Goal: Task Accomplishment & Management: Complete application form

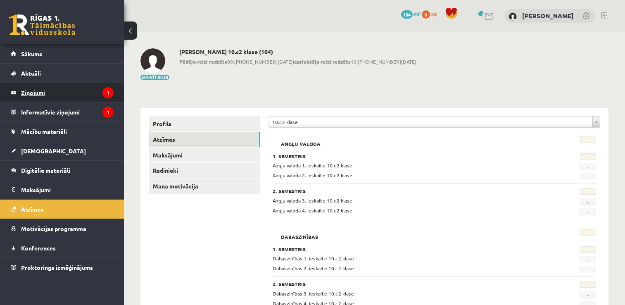
click at [61, 91] on legend "Ziņojumi 1" at bounding box center [67, 92] width 93 height 19
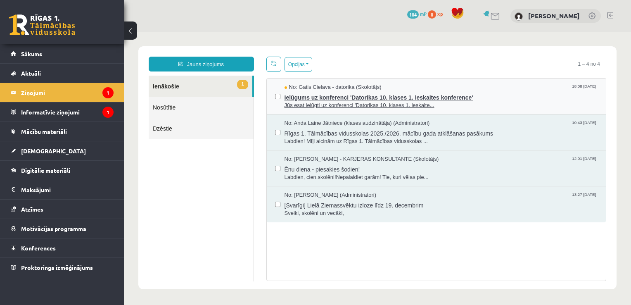
click at [509, 96] on span "Ielūgums uz konferenci 'Datorikas 10. klases 1. ieskaites konference'" at bounding box center [441, 96] width 313 height 10
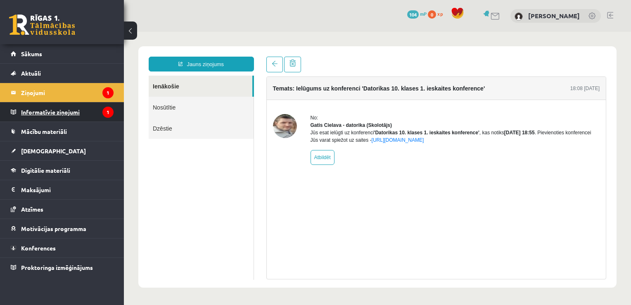
click at [87, 114] on legend "Informatīvie ziņojumi 1" at bounding box center [67, 111] width 93 height 19
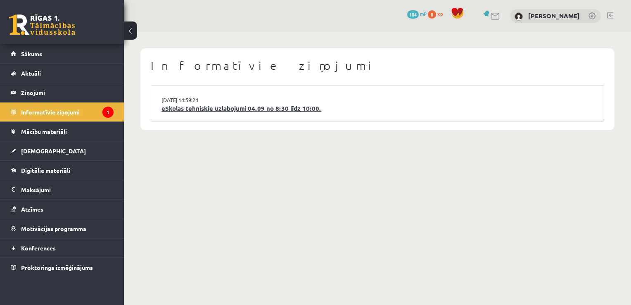
click at [380, 108] on link "eSkolas tehniskie uzlabojumi 04.09 no 8:30 līdz 10:00." at bounding box center [377, 108] width 432 height 9
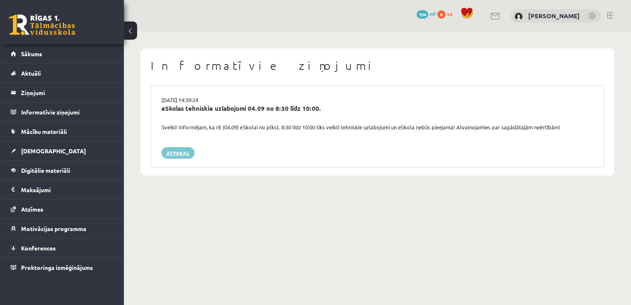
click at [177, 151] on link "Atpakaļ" at bounding box center [177, 153] width 33 height 12
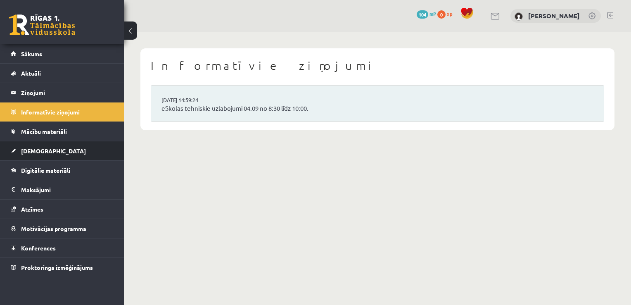
click at [50, 154] on link "[DEMOGRAPHIC_DATA]" at bounding box center [62, 150] width 103 height 19
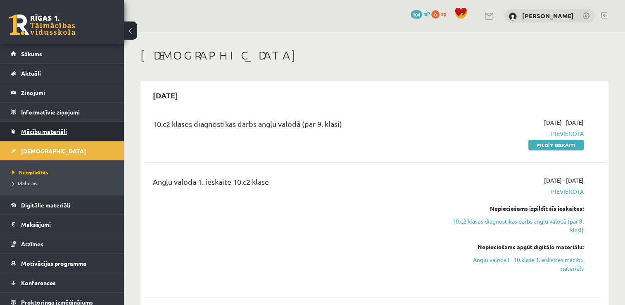
click at [84, 127] on link "Mācību materiāli" at bounding box center [62, 131] width 103 height 19
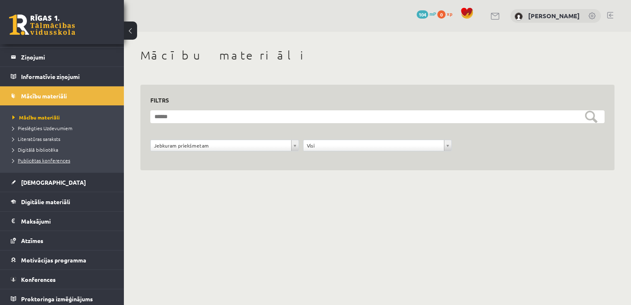
scroll to position [38, 0]
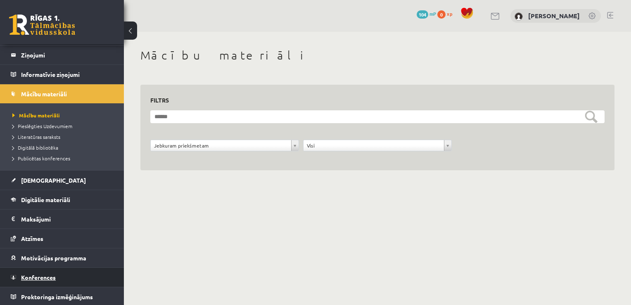
click at [57, 277] on link "Konferences" at bounding box center [62, 277] width 103 height 19
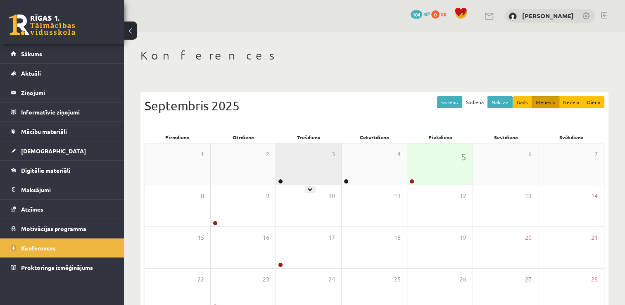
click at [300, 166] on div "3" at bounding box center [308, 163] width 65 height 41
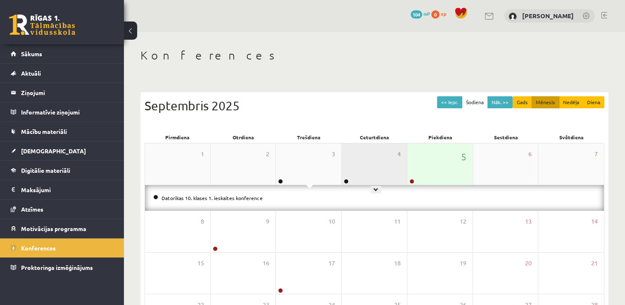
click at [354, 177] on div "4" at bounding box center [374, 163] width 65 height 41
click at [424, 172] on div "5" at bounding box center [439, 163] width 65 height 41
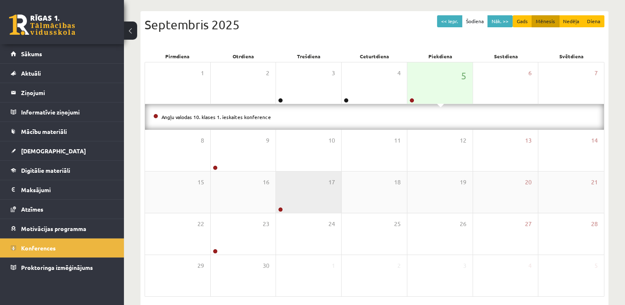
scroll to position [83, 0]
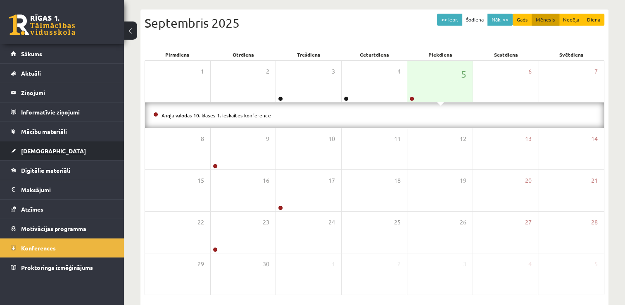
click at [62, 152] on link "[DEMOGRAPHIC_DATA]" at bounding box center [62, 150] width 103 height 19
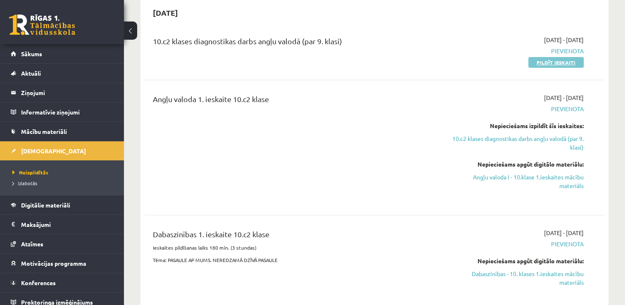
click at [571, 60] on link "Pildīt ieskaiti" at bounding box center [555, 62] width 55 height 11
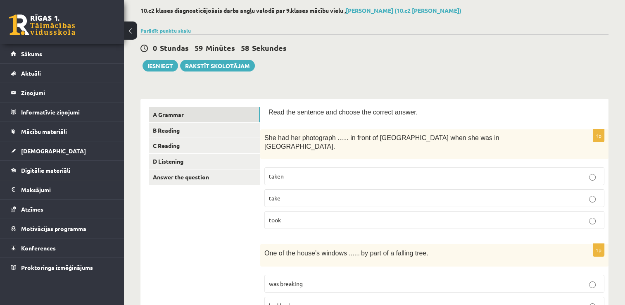
scroll to position [124, 0]
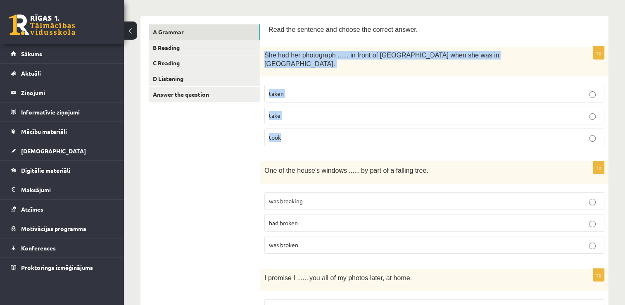
drag, startPoint x: 265, startPoint y: 52, endPoint x: 298, endPoint y: 123, distance: 78.7
click at [298, 124] on div "1p She had her photograph ...... in front of [GEOGRAPHIC_DATA] when she was in …" at bounding box center [434, 100] width 348 height 106
click at [335, 85] on label "taken" at bounding box center [434, 94] width 340 height 18
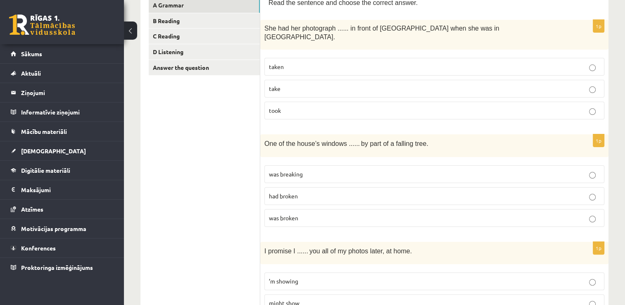
scroll to position [165, 0]
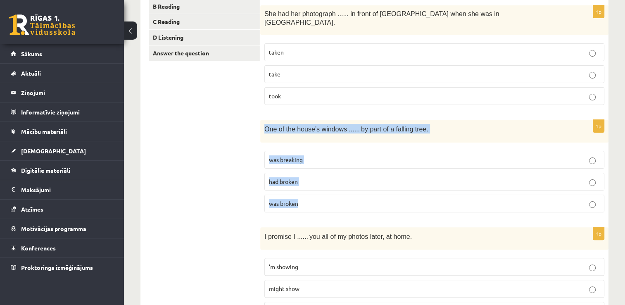
drag, startPoint x: 272, startPoint y: 123, endPoint x: 314, endPoint y: 188, distance: 77.7
click at [314, 188] on div "1p One of the house’s windows ...... by part of a falling tree. was breaking ha…" at bounding box center [434, 169] width 348 height 99
click at [316, 155] on p "was breaking" at bounding box center [434, 159] width 331 height 9
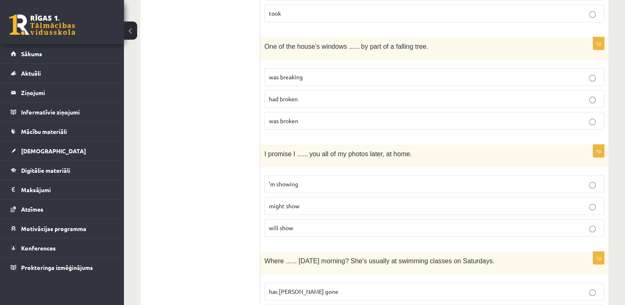
scroll to position [289, 0]
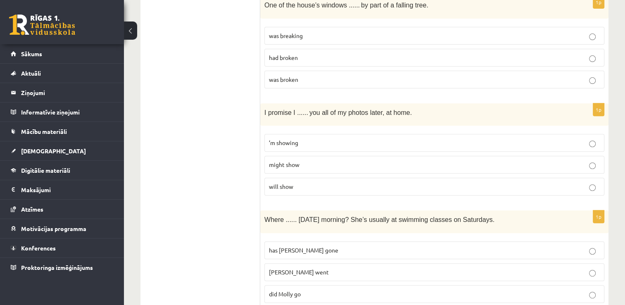
drag, startPoint x: 297, startPoint y: 177, endPoint x: 297, endPoint y: 152, distance: 25.2
click at [299, 182] on p "will show" at bounding box center [434, 186] width 331 height 9
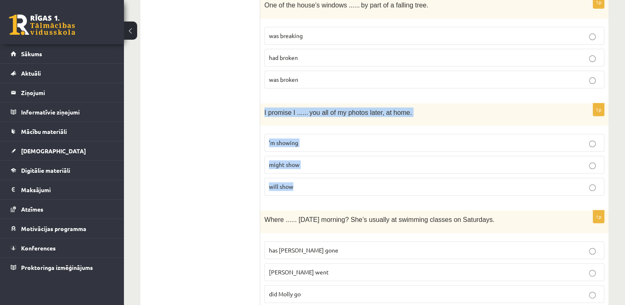
drag, startPoint x: 263, startPoint y: 102, endPoint x: 308, endPoint y: 177, distance: 87.5
click at [308, 177] on div "1p I promise I ...... you all of my photos later, at home. ’m showing might sho…" at bounding box center [434, 152] width 348 height 99
copy div "I promise I ...... you all of my photos later, at home. ’m showing might show w…"
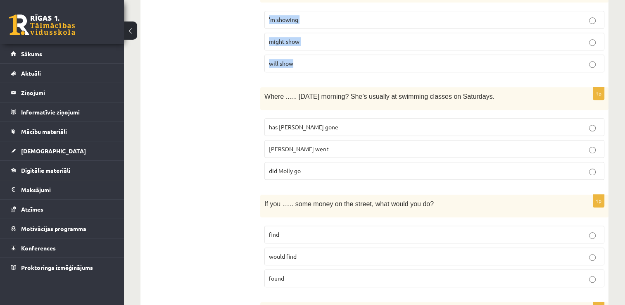
scroll to position [413, 0]
click at [289, 144] on span "[PERSON_NAME] went" at bounding box center [299, 147] width 60 height 7
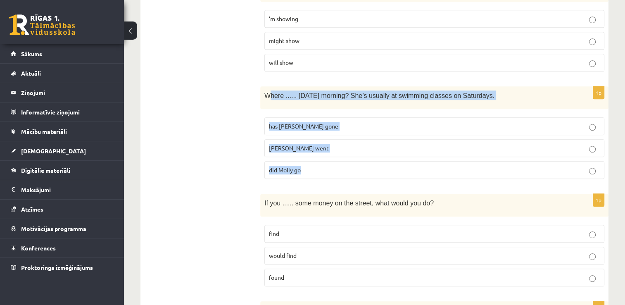
drag, startPoint x: 271, startPoint y: 82, endPoint x: 311, endPoint y: 159, distance: 86.8
click at [311, 159] on div "1p Where ...... yesterday morning? She’s usually at swimming classes on Saturda…" at bounding box center [434, 135] width 348 height 99
drag, startPoint x: 311, startPoint y: 159, endPoint x: 316, endPoint y: 169, distance: 11.1
click at [316, 169] on div "1p Where ...... yesterday morning? She’s usually at swimming classes on Saturda…" at bounding box center [434, 135] width 348 height 99
copy div "Where ...... yesterday morning? She’s usually at swimming classes on Saturdays.…"
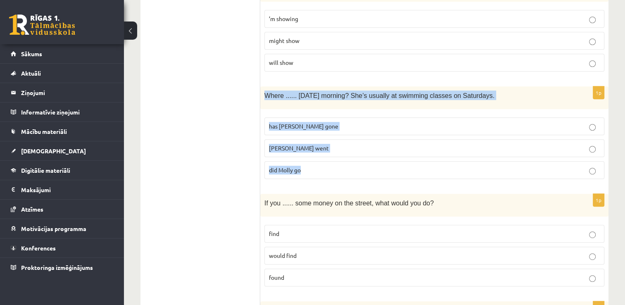
click at [335, 166] on p "did Molly go" at bounding box center [434, 170] width 331 height 9
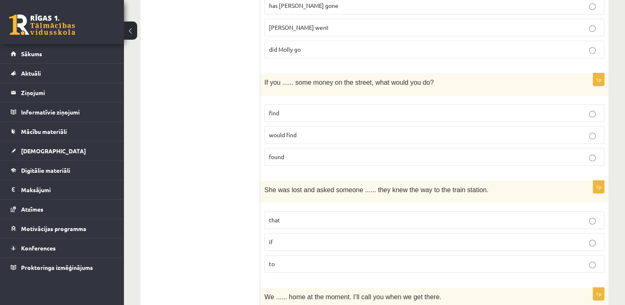
scroll to position [537, 0]
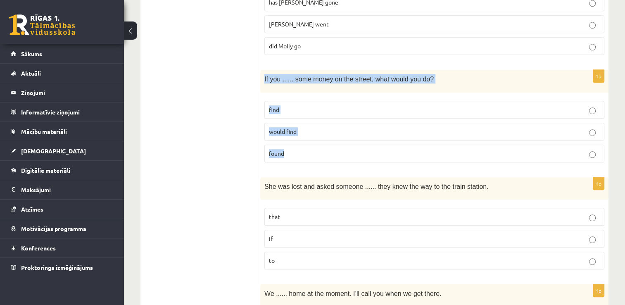
drag, startPoint x: 263, startPoint y: 67, endPoint x: 325, endPoint y: 148, distance: 102.4
click at [325, 148] on div "1p If you ...... some money on the street, what would you do? find would find f…" at bounding box center [434, 119] width 348 height 99
copy div "If you ...... some money on the street, what would you do? find would find found"
click at [309, 149] on p "found" at bounding box center [434, 153] width 331 height 9
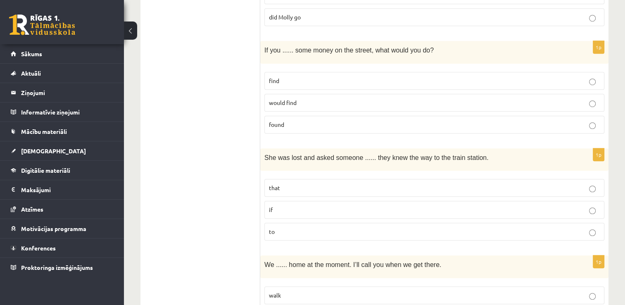
scroll to position [620, 0]
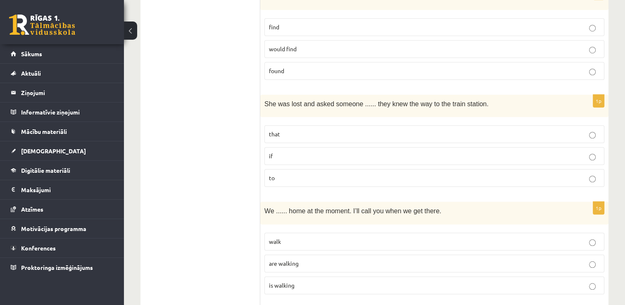
click at [287, 152] on p "if" at bounding box center [434, 156] width 331 height 9
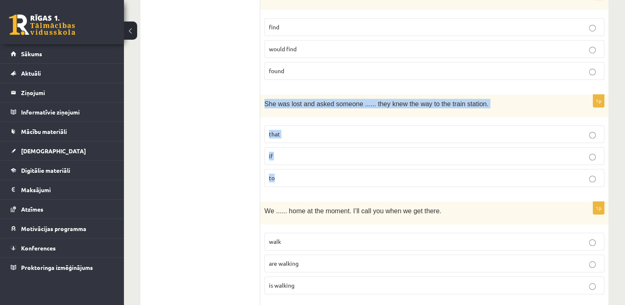
drag, startPoint x: 266, startPoint y: 90, endPoint x: 296, endPoint y: 162, distance: 78.0
click at [296, 162] on div "1p She was lost and asked someone ...... they knew the way to the train station…" at bounding box center [434, 144] width 348 height 99
copy div "She was lost and asked someone ...... they knew the way to the train station. t…"
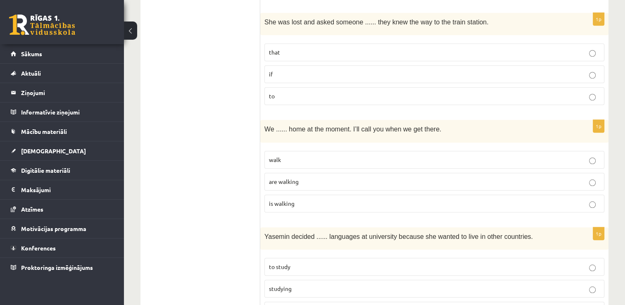
scroll to position [702, 0]
click at [278, 177] on span "are walking" at bounding box center [284, 180] width 30 height 7
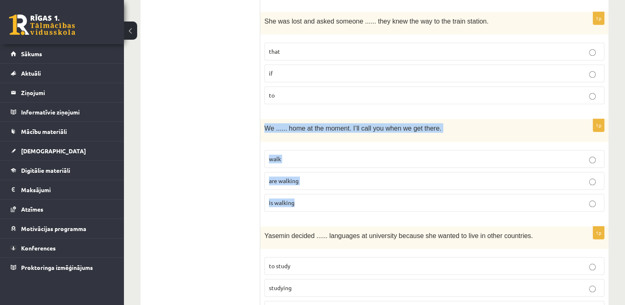
drag, startPoint x: 261, startPoint y: 114, endPoint x: 303, endPoint y: 195, distance: 90.9
click at [303, 195] on div "1p We ...... home at the moment. I’ll call you when we get there. walk are walk…" at bounding box center [434, 168] width 348 height 99
copy div "We ...... home at the moment. I’ll call you when we get there. walk are walking…"
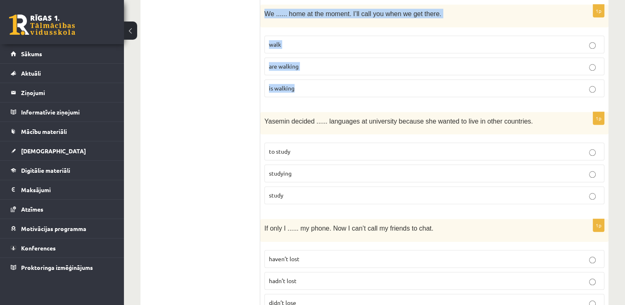
scroll to position [826, 0]
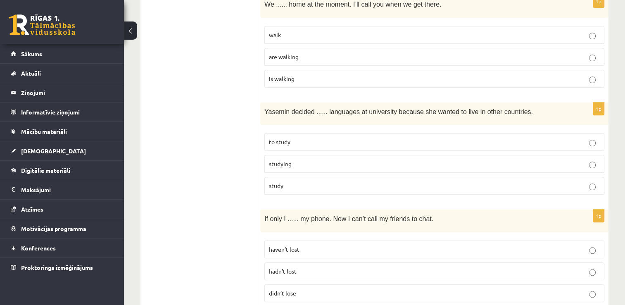
click at [277, 138] on span "to study" at bounding box center [279, 141] width 21 height 7
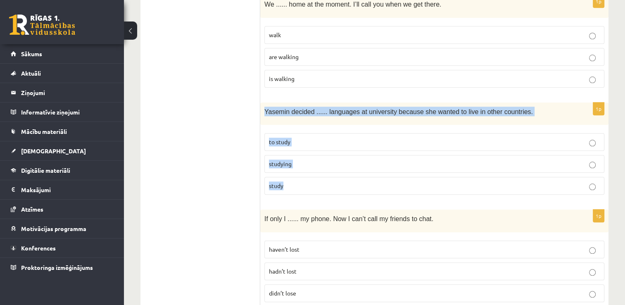
drag, startPoint x: 264, startPoint y: 97, endPoint x: 292, endPoint y: 172, distance: 79.3
click at [292, 172] on div "1p Yasemin decided ...... languages at university because she wanted to live in…" at bounding box center [434, 151] width 348 height 99
copy div "Yasemin decided ...... languages at university because she wanted to live in ot…"
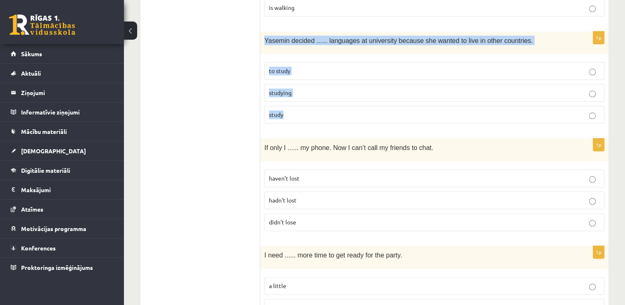
scroll to position [950, 0]
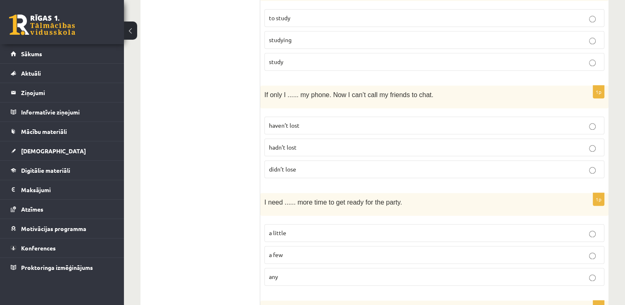
click at [312, 165] on p "didn’t lose" at bounding box center [434, 169] width 331 height 9
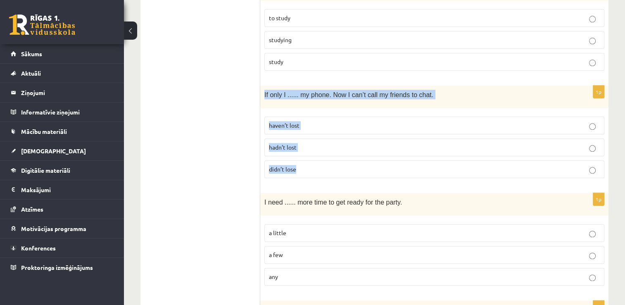
drag, startPoint x: 275, startPoint y: 85, endPoint x: 315, endPoint y: 152, distance: 78.3
click at [315, 152] on div "1p If only I ...... my phone. Now I can’t call my friends to chat. haven’t lost…" at bounding box center [434, 134] width 348 height 99
copy div "If only I ...... my phone. Now I can’t call my friends to chat. haven’t lost ha…"
click at [322, 143] on p "hadn’t lost" at bounding box center [434, 147] width 331 height 9
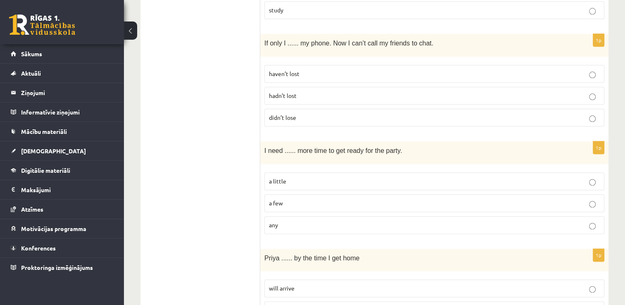
scroll to position [1033, 0]
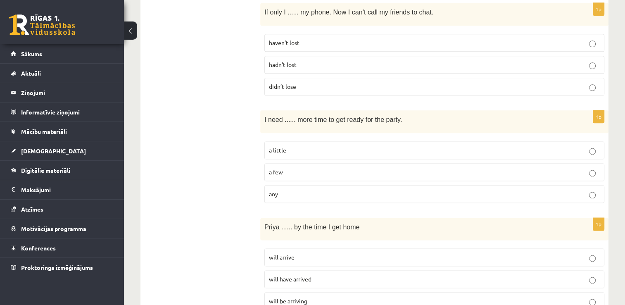
click at [297, 146] on p "a little" at bounding box center [434, 150] width 331 height 9
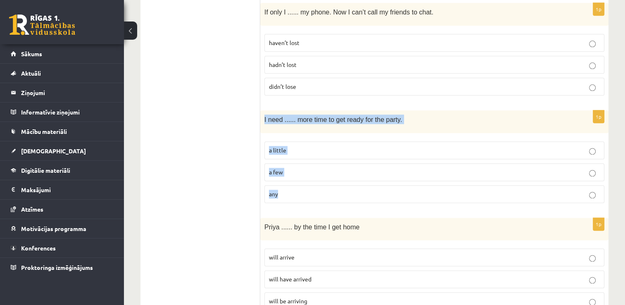
drag, startPoint x: 283, startPoint y: 117, endPoint x: 313, endPoint y: 186, distance: 75.6
click at [313, 186] on div "1p I need ...... more time to get ready for the party. a little a few any" at bounding box center [434, 159] width 348 height 99
copy div "I need ...... more time to get ready for the party. a little a few any"
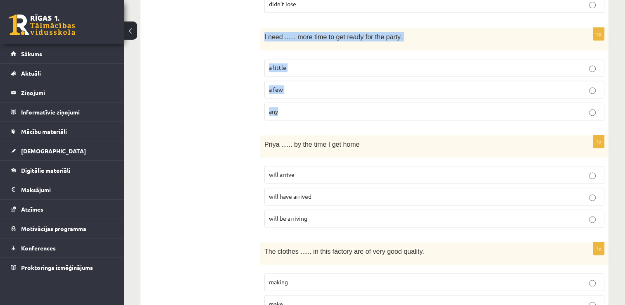
scroll to position [1156, 0]
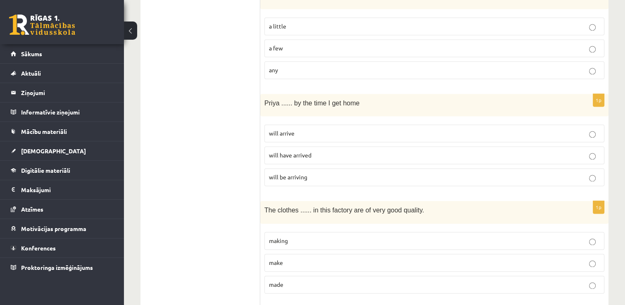
click at [291, 129] on span "will arrive" at bounding box center [282, 132] width 26 height 7
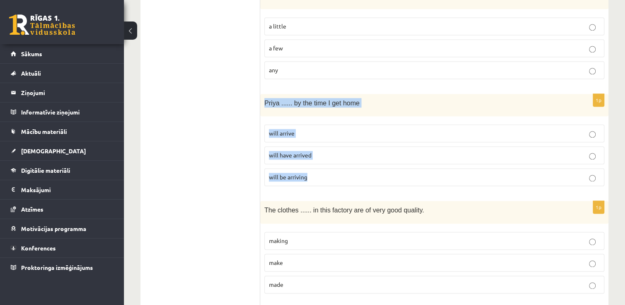
drag, startPoint x: 274, startPoint y: 91, endPoint x: 327, endPoint y: 166, distance: 91.6
click at [327, 166] on div "1p Priya ...... by the time I get home will arrive will have arrived will be ar…" at bounding box center [434, 143] width 348 height 99
copy div "Priya ...... by the time I get home will arrive will have arrived will be arriv…"
click at [359, 151] on p "will have arrived" at bounding box center [434, 155] width 331 height 9
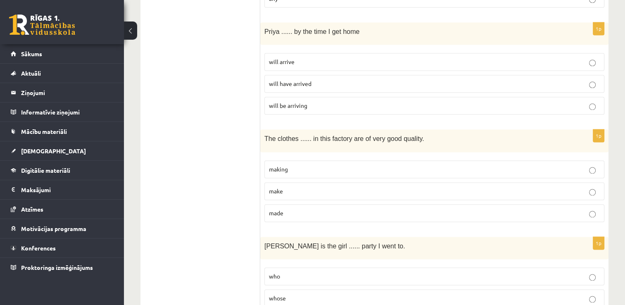
scroll to position [1239, 0]
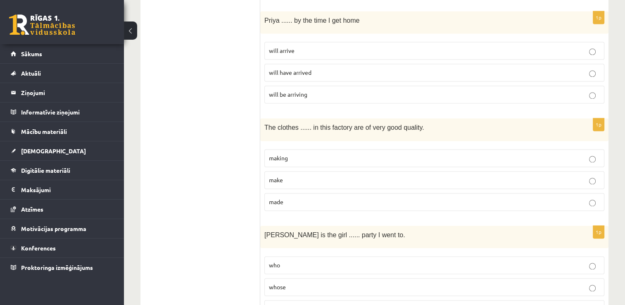
click at [288, 194] on label "made" at bounding box center [434, 202] width 340 height 18
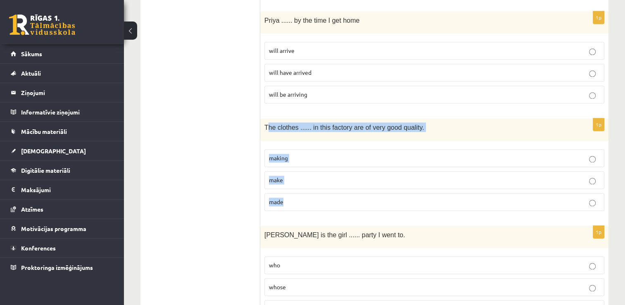
drag, startPoint x: 269, startPoint y: 110, endPoint x: 316, endPoint y: 168, distance: 74.0
click at [317, 171] on div "1p The clothes ...... in this factory are of very good quality. making make made" at bounding box center [434, 167] width 348 height 99
drag, startPoint x: 316, startPoint y: 168, endPoint x: 309, endPoint y: 180, distance: 13.1
click at [309, 180] on div "1p The clothes ...... in this factory are of very good quality. making make made" at bounding box center [434, 167] width 348 height 99
copy div "The clothes ...... in this factory are of very good quality. making make made"
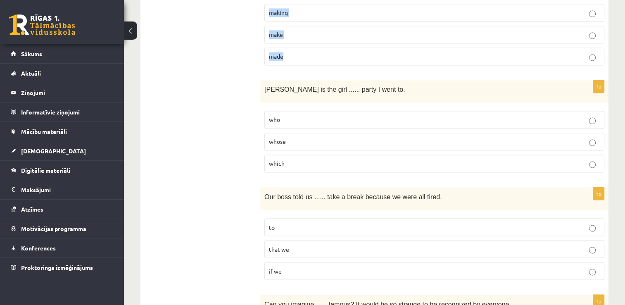
scroll to position [1404, 0]
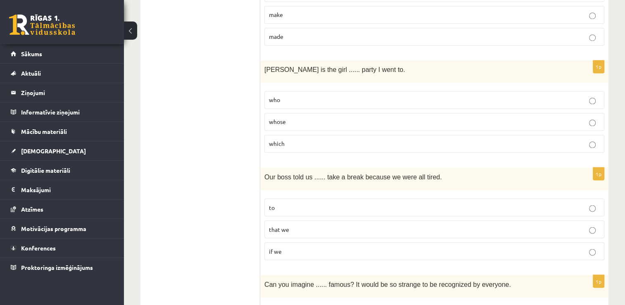
click at [297, 139] on p "which" at bounding box center [434, 143] width 331 height 9
click at [304, 117] on p "whose" at bounding box center [434, 121] width 331 height 9
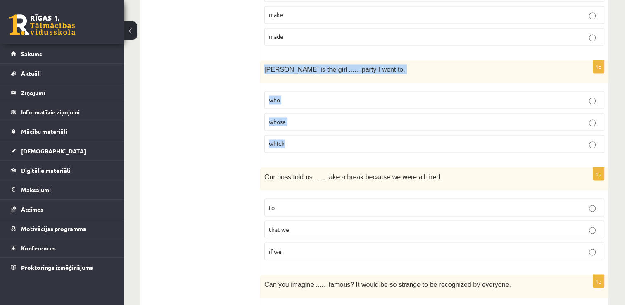
drag, startPoint x: 263, startPoint y: 53, endPoint x: 328, endPoint y: 129, distance: 99.9
click at [328, 129] on div "1p Jenny is the girl ...... party I went to. who whose which" at bounding box center [434, 109] width 348 height 99
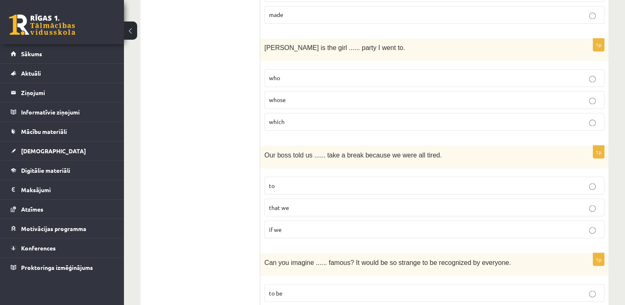
scroll to position [1446, 0]
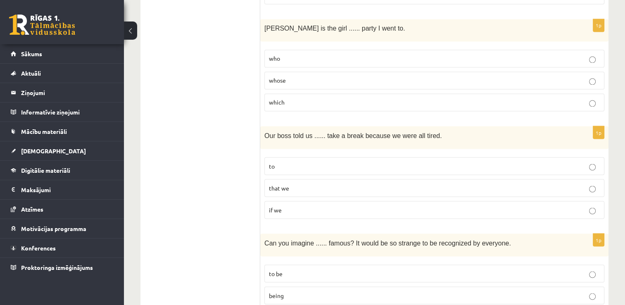
click at [290, 161] on p "to" at bounding box center [434, 165] width 331 height 9
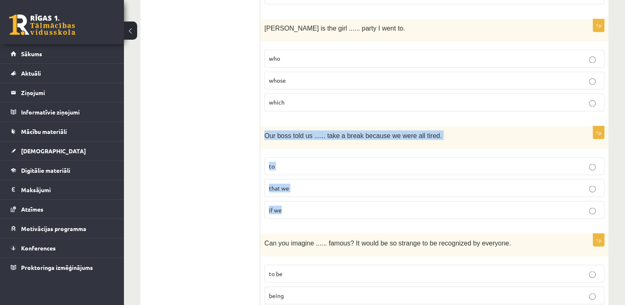
drag, startPoint x: 264, startPoint y: 116, endPoint x: 310, endPoint y: 186, distance: 82.9
click at [310, 186] on div "1p Our boss told us ...... take a break because we were all tired. to that we i…" at bounding box center [434, 175] width 348 height 99
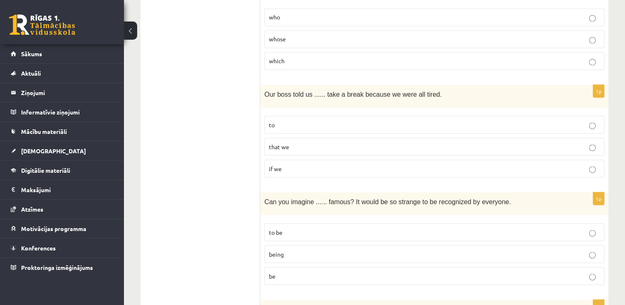
scroll to position [1528, 0]
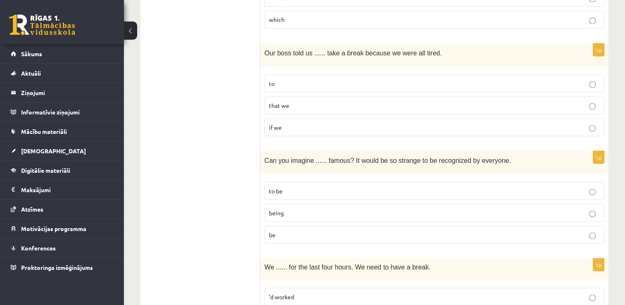
click at [325, 208] on p "being" at bounding box center [434, 212] width 331 height 9
drag, startPoint x: 268, startPoint y: 173, endPoint x: 316, endPoint y: 228, distance: 72.3
click at [316, 228] on fieldset "to be being be" at bounding box center [434, 212] width 340 height 68
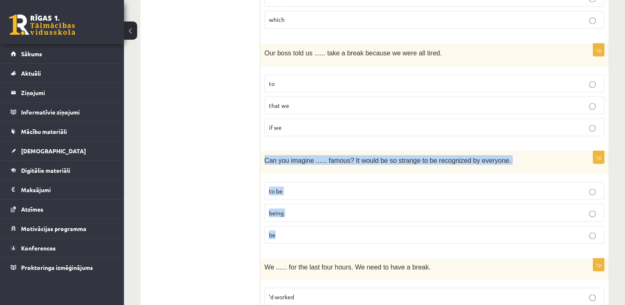
drag, startPoint x: 263, startPoint y: 143, endPoint x: 301, endPoint y: 211, distance: 77.3
click at [301, 211] on div "1p Can you imagine ...... famous? It would be so strange to be recognized by ev…" at bounding box center [434, 200] width 348 height 99
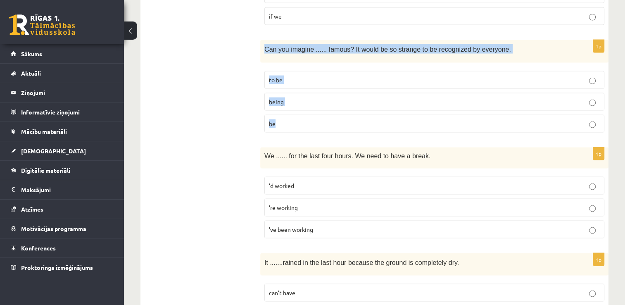
scroll to position [1652, 0]
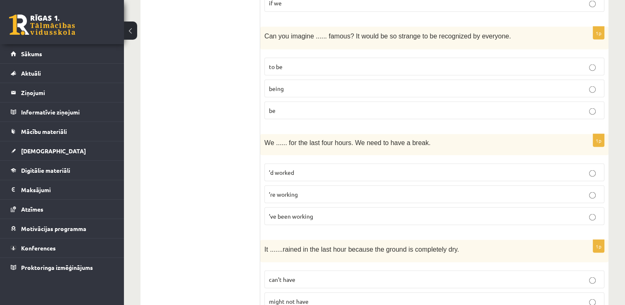
click at [315, 190] on p "’re working" at bounding box center [434, 194] width 331 height 9
click at [329, 212] on p "’ve been working" at bounding box center [434, 216] width 331 height 9
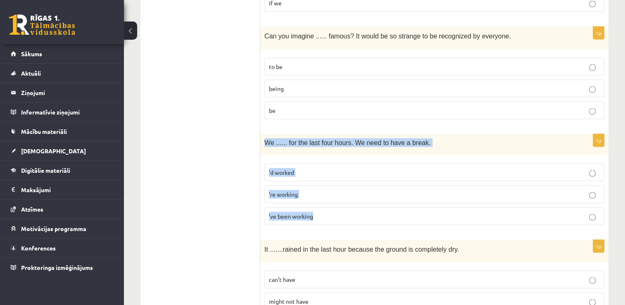
drag, startPoint x: 266, startPoint y: 124, endPoint x: 336, endPoint y: 197, distance: 101.4
click at [336, 197] on div "1p We ...... for the last four hours. We need to have a break. ’d worked ’re wo…" at bounding box center [434, 182] width 348 height 97
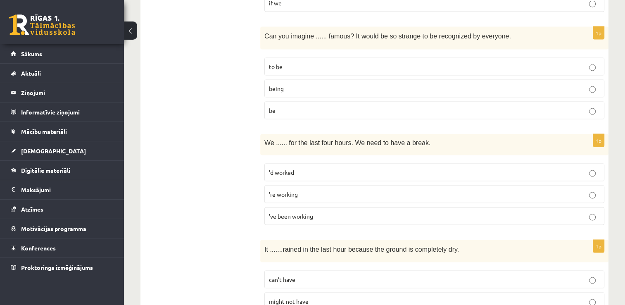
drag, startPoint x: 214, startPoint y: 162, endPoint x: 273, endPoint y: 159, distance: 60.0
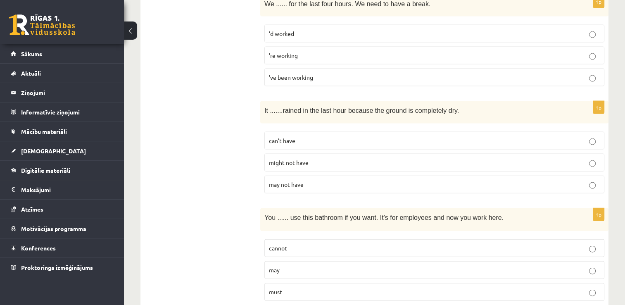
scroll to position [1817, 0]
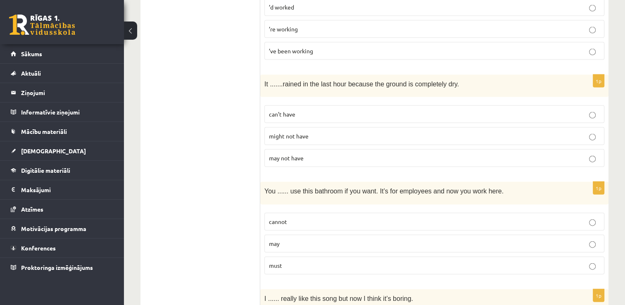
click at [327, 132] on p "might not have" at bounding box center [434, 136] width 331 height 9
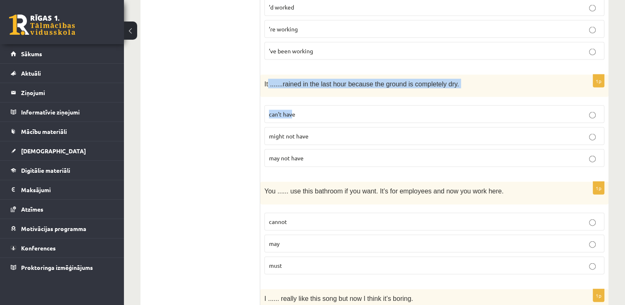
drag, startPoint x: 268, startPoint y: 64, endPoint x: 287, endPoint y: 89, distance: 31.5
click at [288, 90] on div "1p It ....... rained in the last hour because the ground is completely dry. can…" at bounding box center [434, 124] width 348 height 99
drag, startPoint x: 287, startPoint y: 89, endPoint x: 308, endPoint y: 136, distance: 51.4
click at [308, 136] on div "1p It ....... rained in the last hour because the ground is completely dry. can…" at bounding box center [434, 124] width 348 height 99
click at [359, 110] on p "can’t have" at bounding box center [434, 114] width 331 height 9
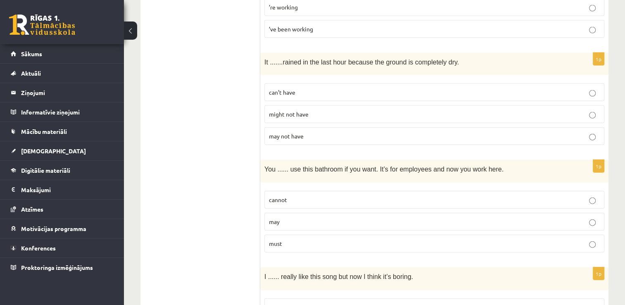
scroll to position [1859, 0]
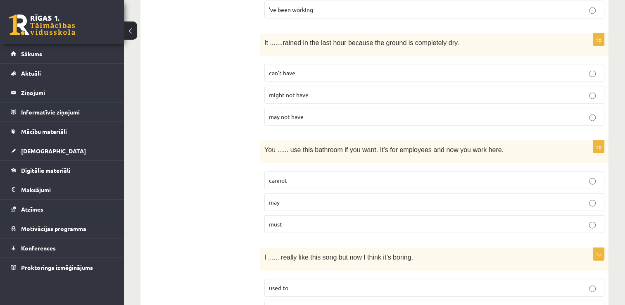
click at [304, 198] on p "may" at bounding box center [434, 202] width 331 height 9
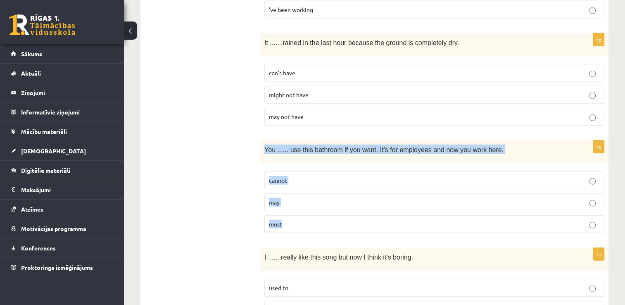
drag, startPoint x: 274, startPoint y: 133, endPoint x: 315, endPoint y: 204, distance: 82.3
click at [315, 204] on div "1p You ...... use this bathroom if you want. It’s for employees and now you wor…" at bounding box center [434, 189] width 348 height 99
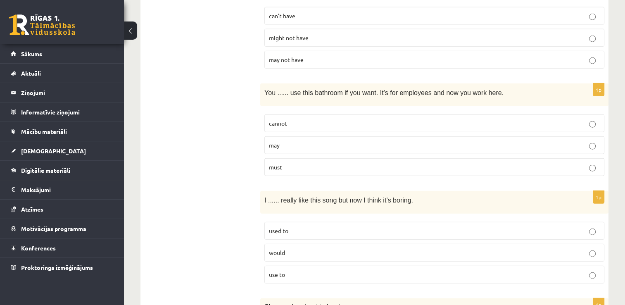
scroll to position [1983, 0]
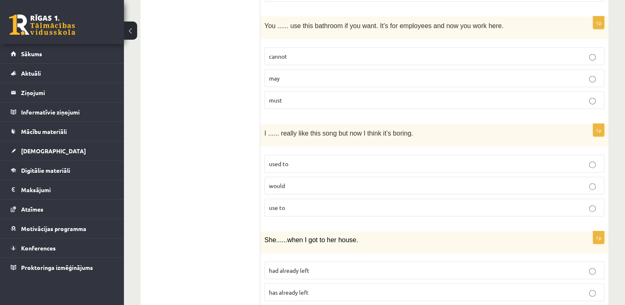
click at [304, 159] on p "used to" at bounding box center [434, 163] width 331 height 9
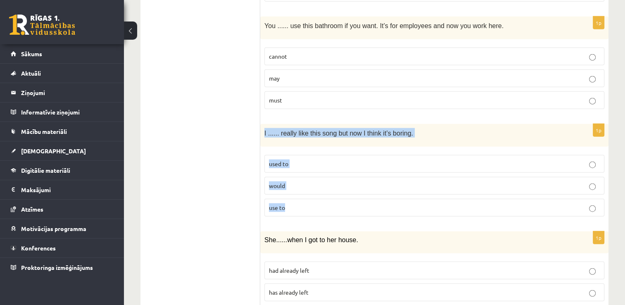
drag, startPoint x: 276, startPoint y: 121, endPoint x: 322, endPoint y: 194, distance: 86.2
click at [322, 194] on div "1p I ...... really like this song but now I think it’s boring. used to would us…" at bounding box center [434, 173] width 348 height 99
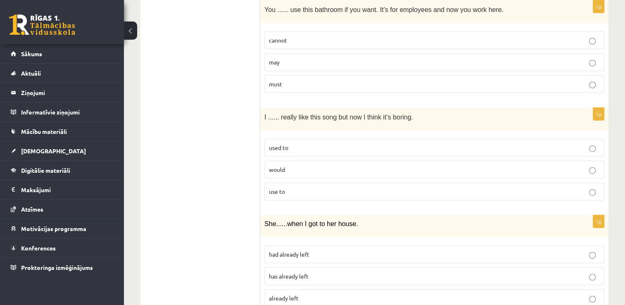
scroll to position [2012, 0]
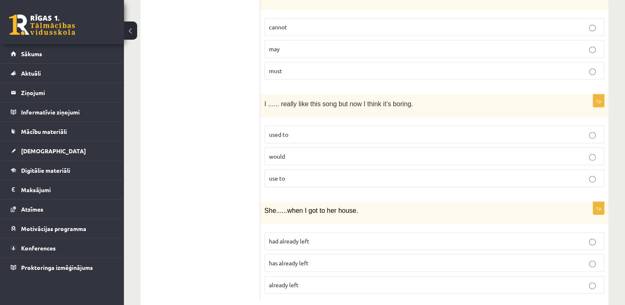
click at [322, 237] on p "had already left" at bounding box center [434, 241] width 331 height 9
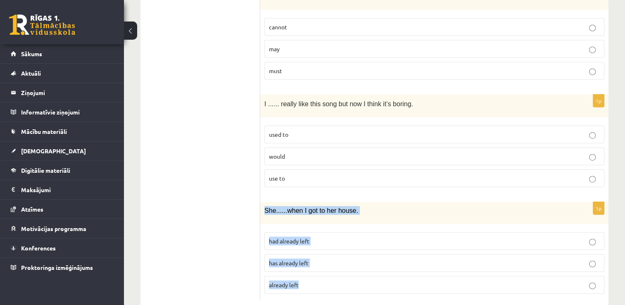
drag, startPoint x: 264, startPoint y: 190, endPoint x: 318, endPoint y: 263, distance: 90.6
click at [321, 264] on div "1p She ...... when I got to her house. had already left has already left alread…" at bounding box center [434, 251] width 348 height 98
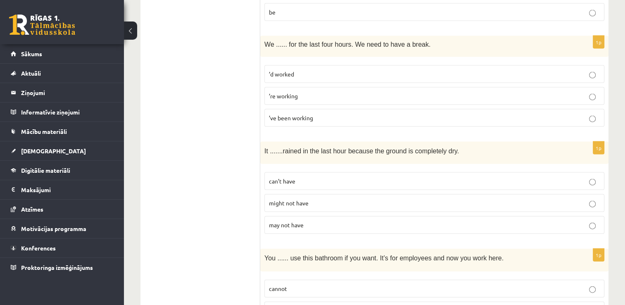
scroll to position [0, 0]
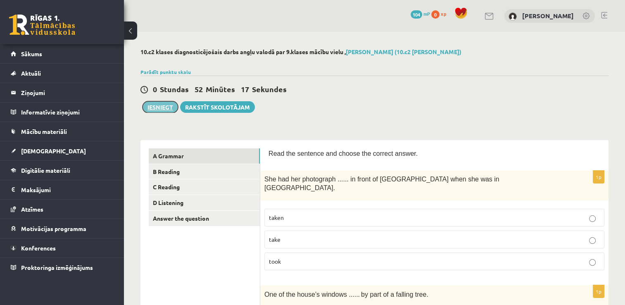
click at [167, 105] on button "Iesniegt" at bounding box center [160, 107] width 36 height 12
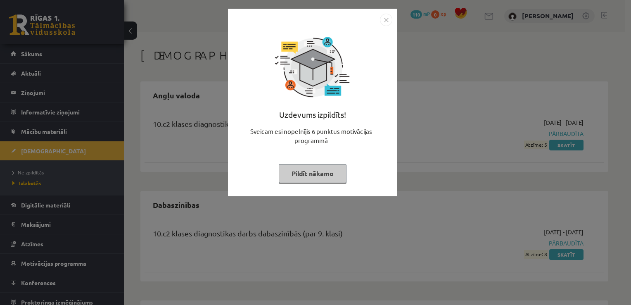
click at [385, 21] on img "Close" at bounding box center [386, 20] width 12 height 12
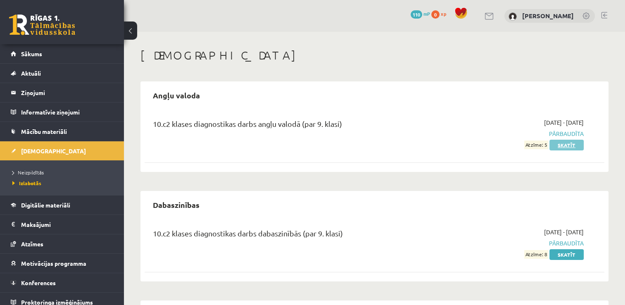
click at [568, 145] on link "Skatīt" at bounding box center [566, 145] width 34 height 11
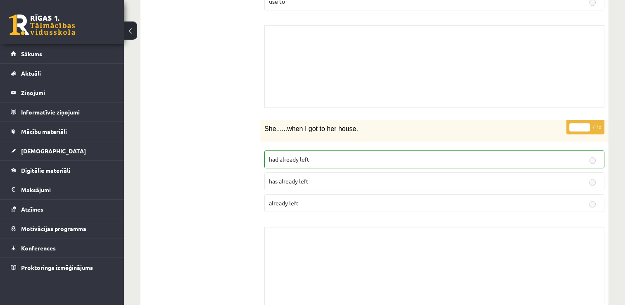
scroll to position [3895, 0]
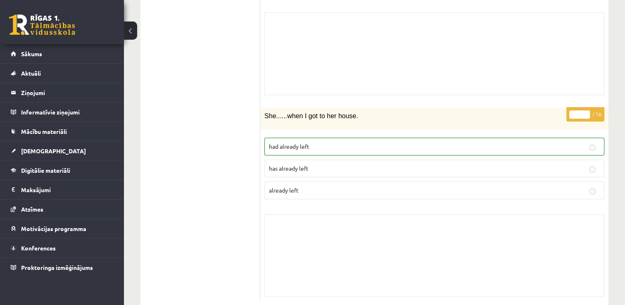
click at [352, 232] on div "Skolotāja pielikums" at bounding box center [434, 255] width 340 height 83
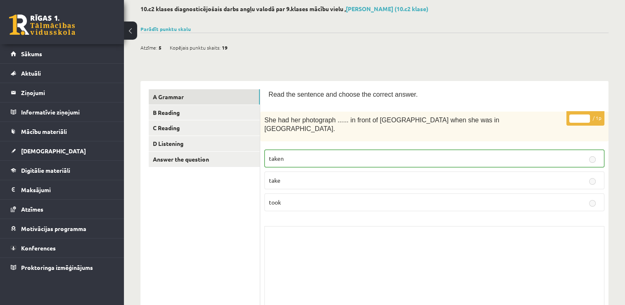
scroll to position [0, 0]
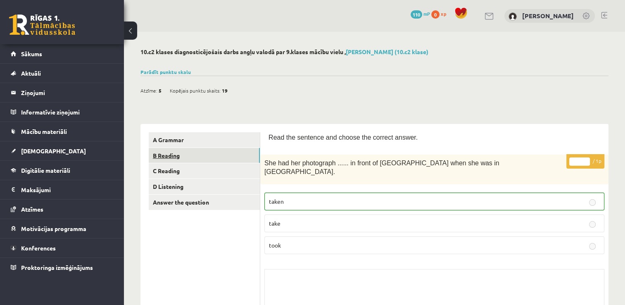
click at [184, 151] on link "B Reading" at bounding box center [204, 155] width 111 height 15
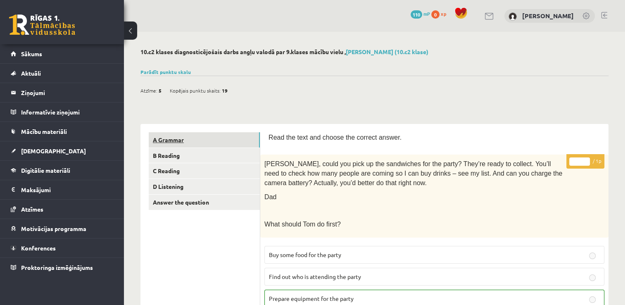
click at [212, 138] on link "A Grammar" at bounding box center [204, 139] width 111 height 15
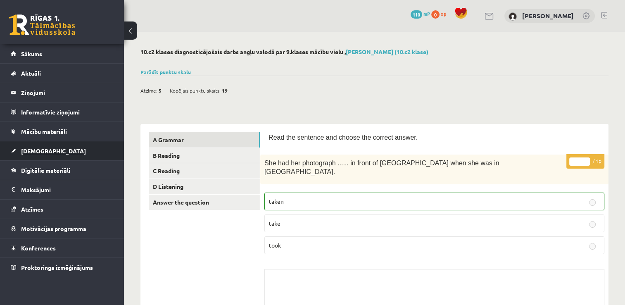
click at [46, 147] on link "[DEMOGRAPHIC_DATA]" at bounding box center [62, 150] width 103 height 19
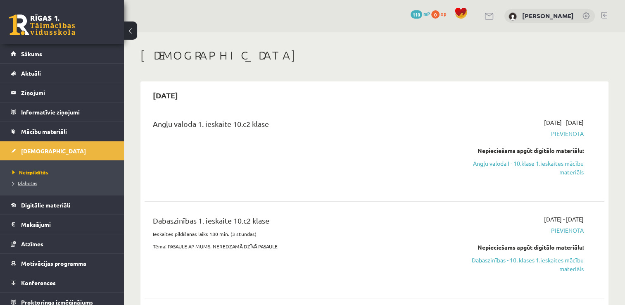
click at [28, 183] on span "Izlabotās" at bounding box center [24, 183] width 25 height 7
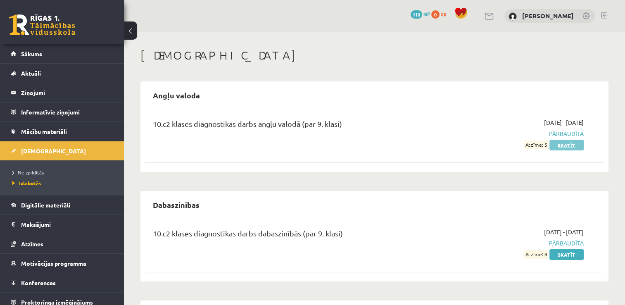
click at [571, 143] on link "Skatīt" at bounding box center [566, 145] width 34 height 11
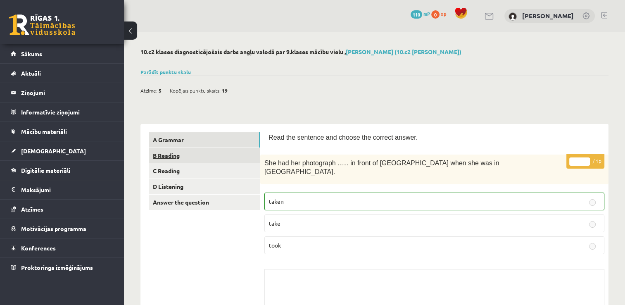
click at [198, 158] on link "B Reading" at bounding box center [204, 155] width 111 height 15
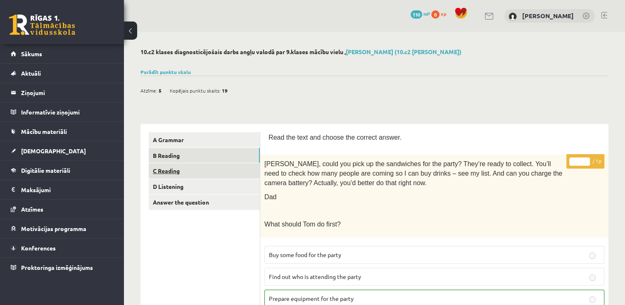
click at [191, 166] on link "C Reading" at bounding box center [204, 170] width 111 height 15
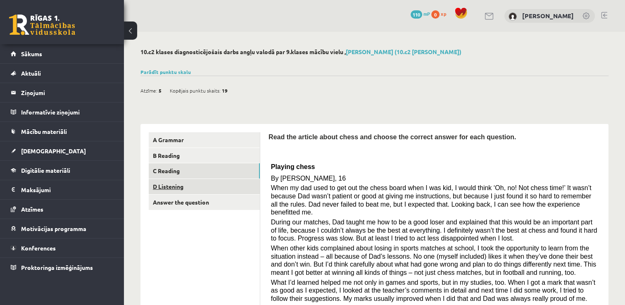
click at [202, 183] on link "D Listening" at bounding box center [204, 186] width 111 height 15
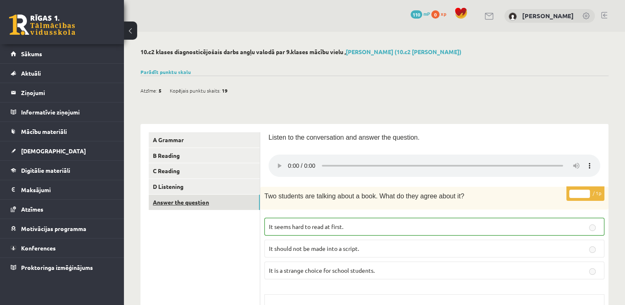
click at [183, 202] on link "Answer the question" at bounding box center [204, 202] width 111 height 15
